Goal: Transaction & Acquisition: Purchase product/service

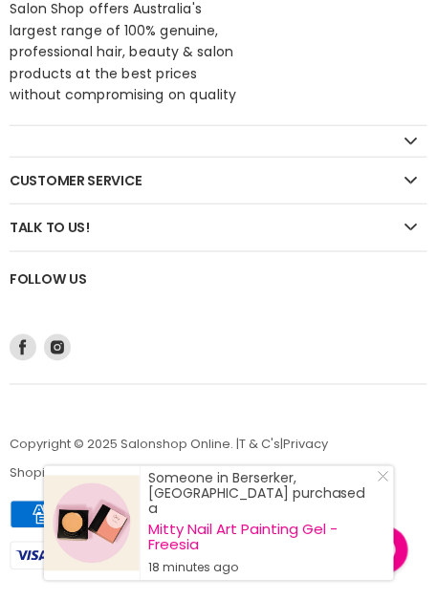
scroll to position [5136, 0]
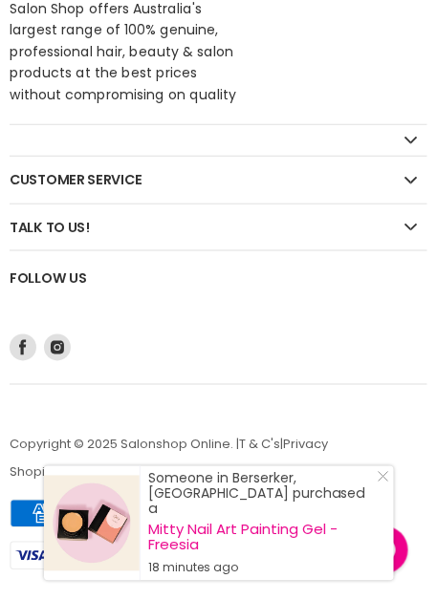
click at [348, 365] on div "Find us on Facebook Find us on Instagram" at bounding box center [218, 348] width 425 height 34
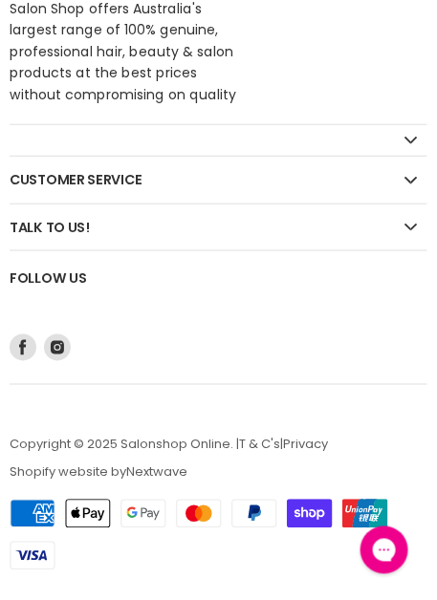
scroll to position [5160, 0]
click at [414, 224] on h2 "Talk to us!" at bounding box center [219, 228] width 418 height 46
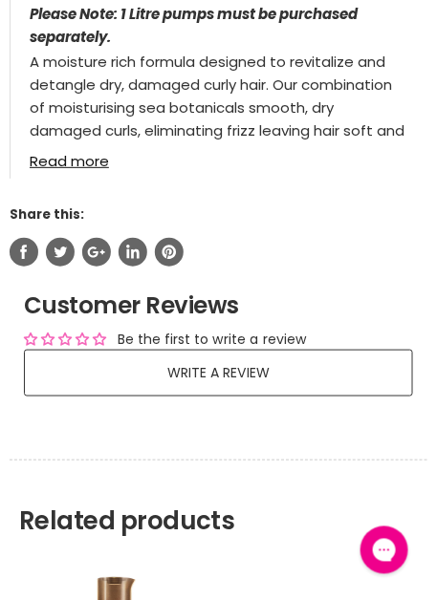
scroll to position [1652, 0]
click at [113, 169] on link "Read more" at bounding box center [219, 155] width 379 height 28
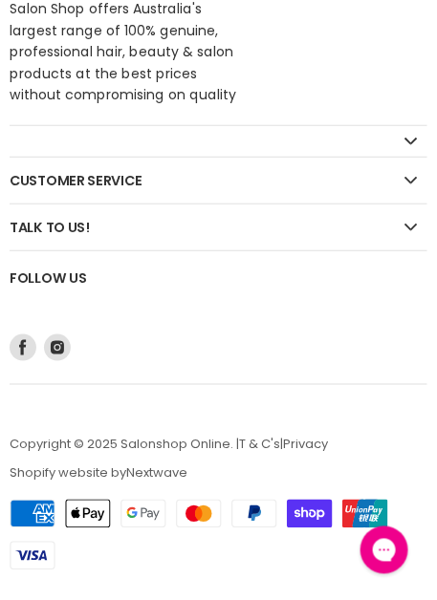
scroll to position [4823, 0]
click at [415, 184] on icon "Footer" at bounding box center [410, 181] width 13 height 8
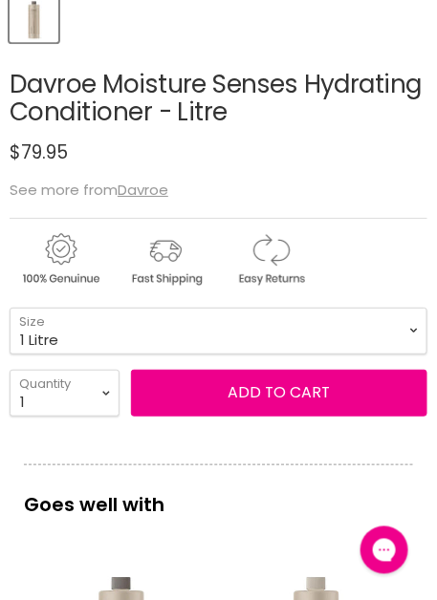
scroll to position [680, 0]
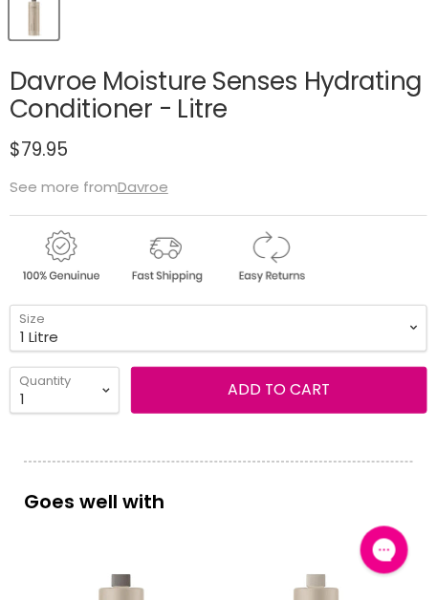
click at [264, 401] on span "Add to cart" at bounding box center [279, 390] width 102 height 22
click at [271, 401] on span "Add to cart" at bounding box center [279, 390] width 102 height 22
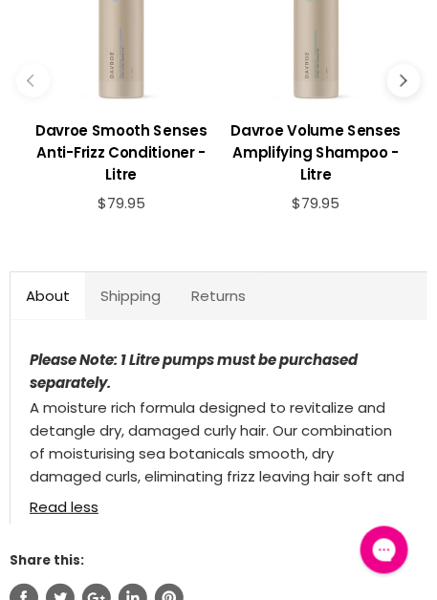
scroll to position [1305, 0]
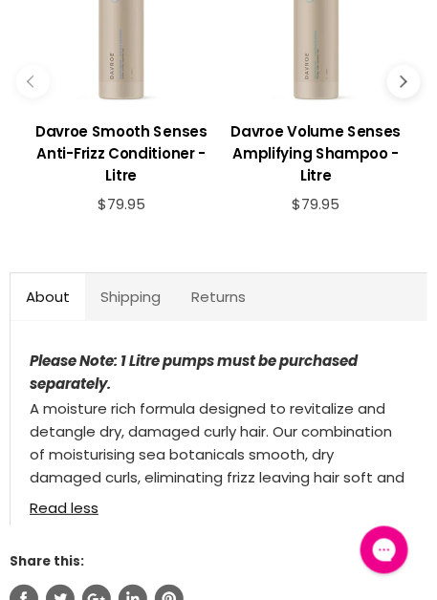
click at [335, 186] on h3 "Davroe Volume Senses Amplifying Shampoo - Litre" at bounding box center [317, 153] width 180 height 66
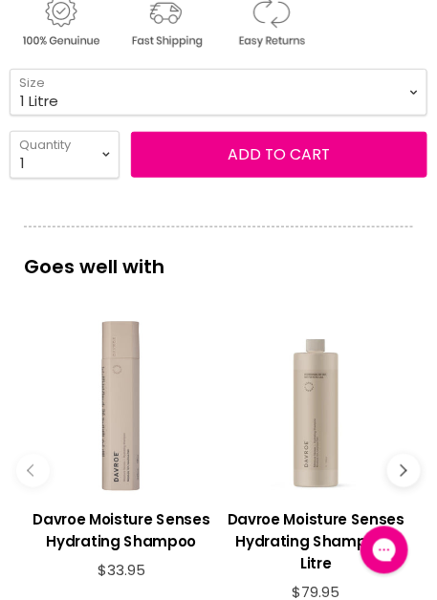
scroll to position [917, 0]
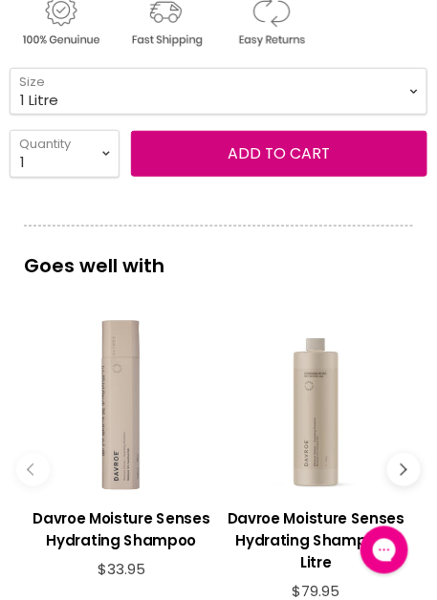
click at [278, 164] on span "Add to cart" at bounding box center [279, 153] width 102 height 22
click at [280, 164] on span "Add to cart" at bounding box center [279, 153] width 102 height 22
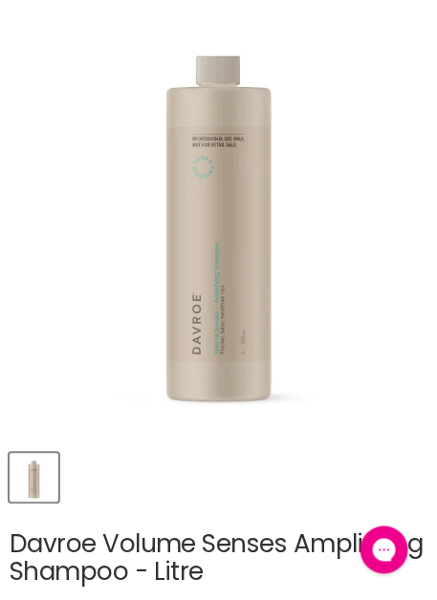
scroll to position [0, 0]
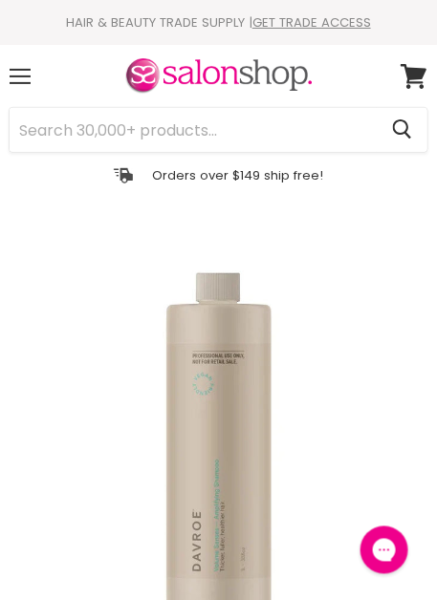
click at [421, 89] on icon at bounding box center [414, 76] width 26 height 25
